Goal: Complete application form

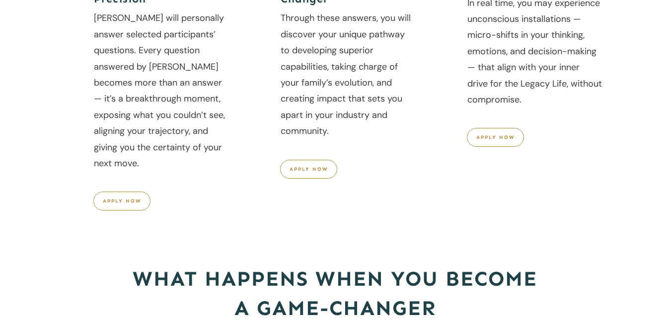
scroll to position [520, 0]
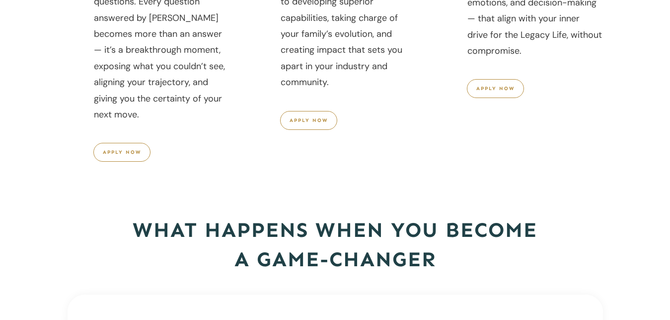
click at [509, 93] on link "apply now" at bounding box center [495, 88] width 57 height 19
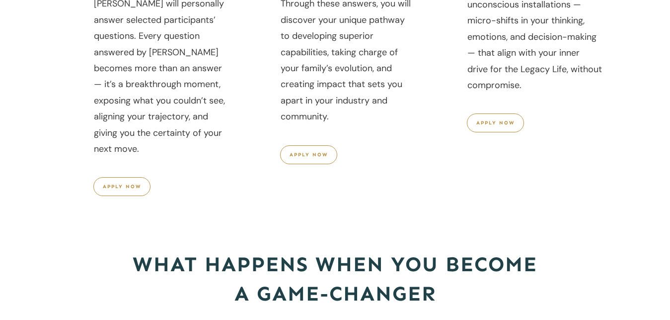
scroll to position [469, 0]
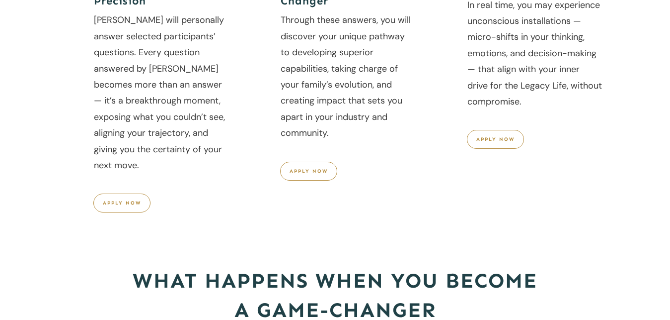
click at [111, 203] on span "Apply Now" at bounding box center [122, 203] width 38 height 6
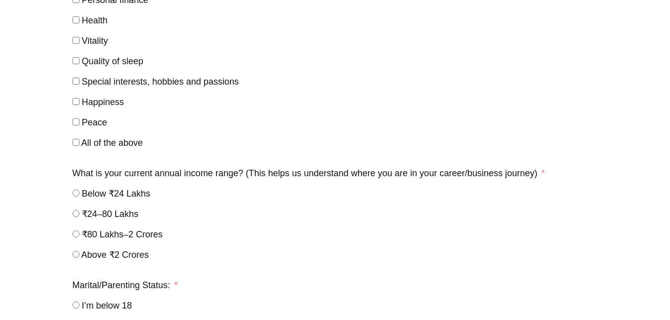
scroll to position [722, 0]
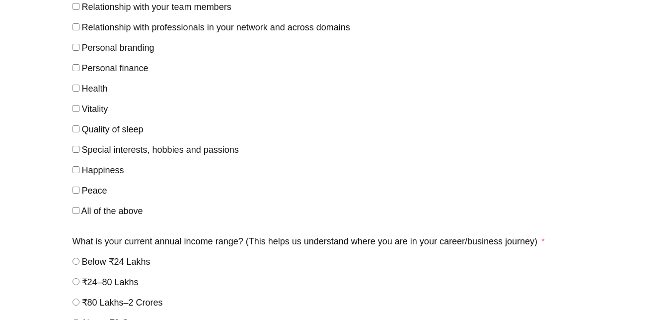
scroll to position [469, 0]
